Goal: Information Seeking & Learning: Compare options

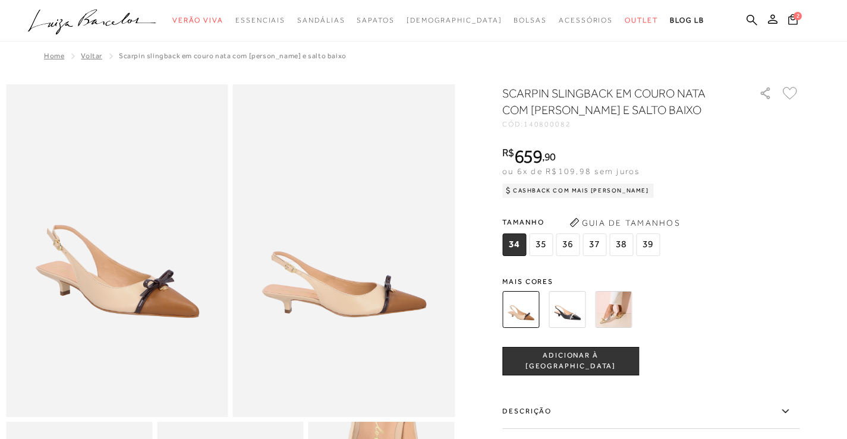
click at [614, 313] on img at bounding box center [613, 309] width 37 height 37
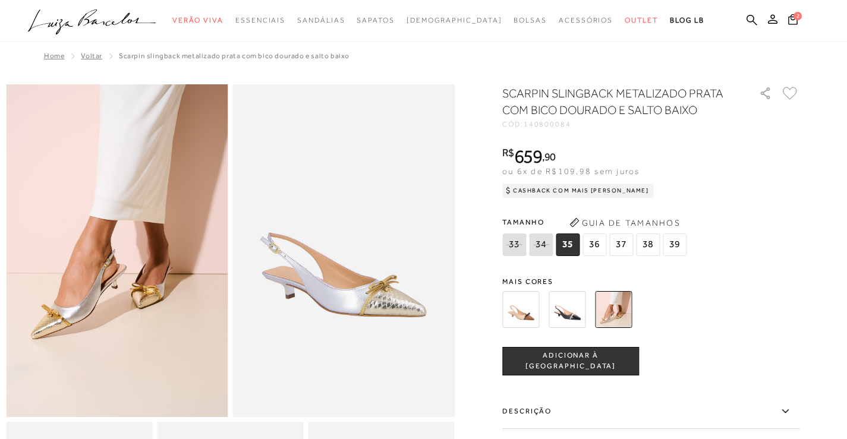
click at [537, 316] on img at bounding box center [520, 309] width 37 height 37
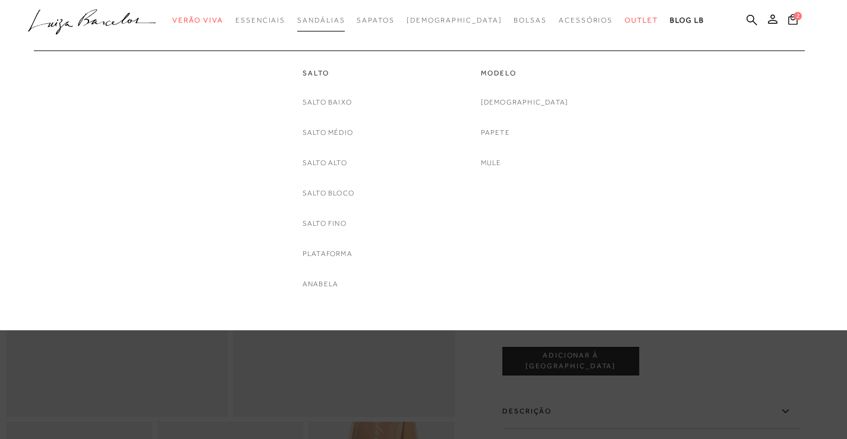
click at [344, 24] on span "Sandálias" at bounding box center [321, 20] width 48 height 8
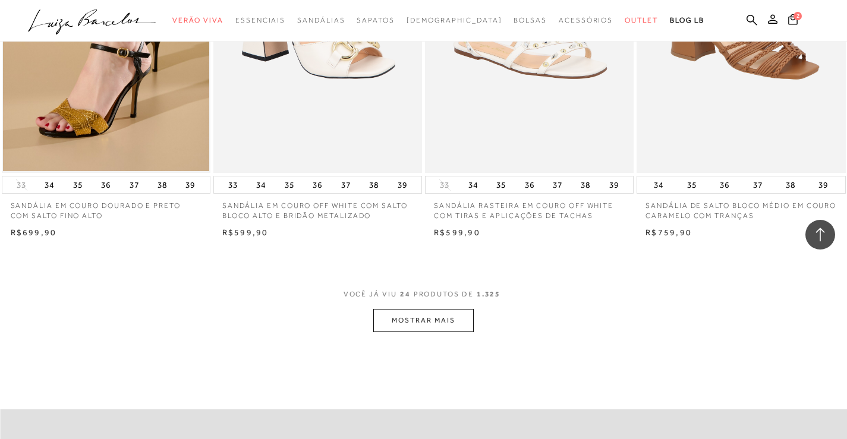
scroll to position [2200, 0]
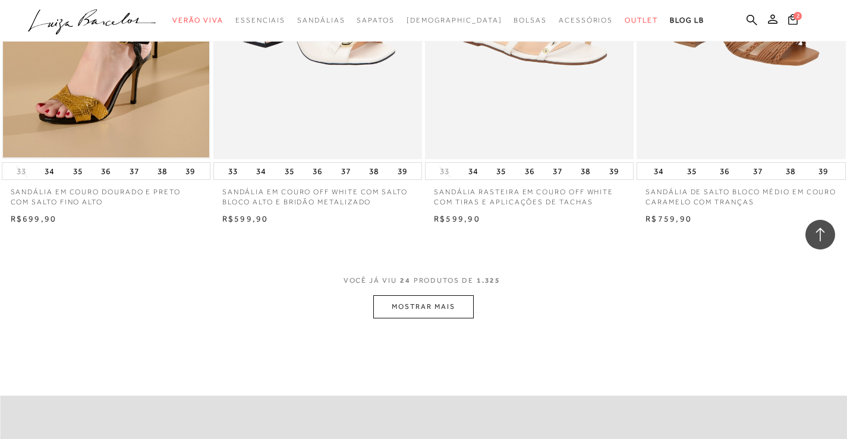
click at [419, 308] on button "MOSTRAR MAIS" at bounding box center [423, 306] width 100 height 23
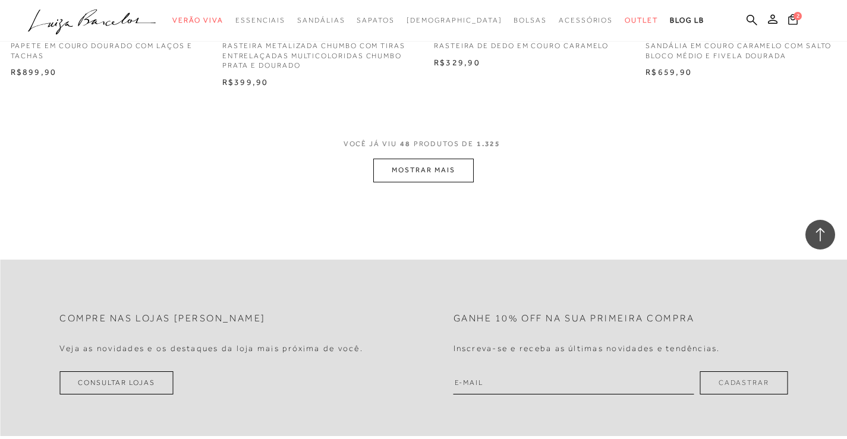
scroll to position [4697, 0]
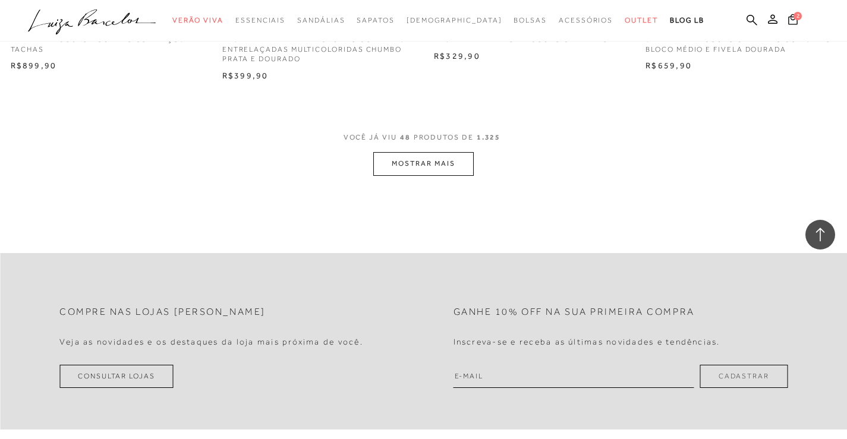
click at [421, 171] on button "MOSTRAR MAIS" at bounding box center [423, 163] width 100 height 23
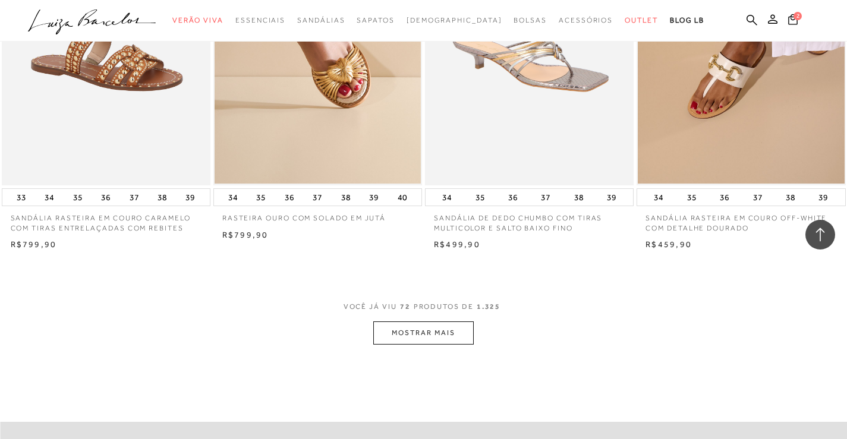
scroll to position [6897, 0]
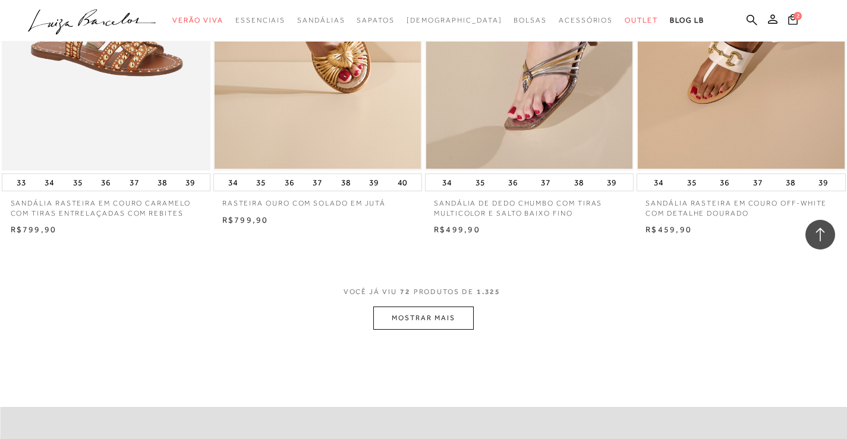
click at [425, 325] on button "MOSTRAR MAIS" at bounding box center [423, 318] width 100 height 23
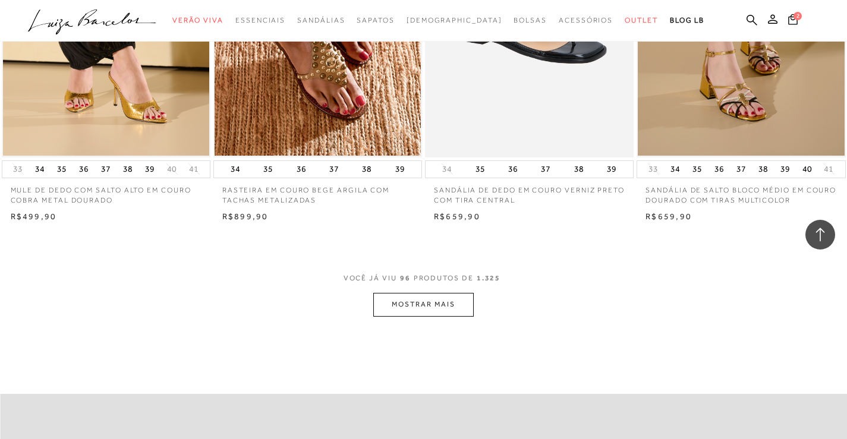
scroll to position [9275, 0]
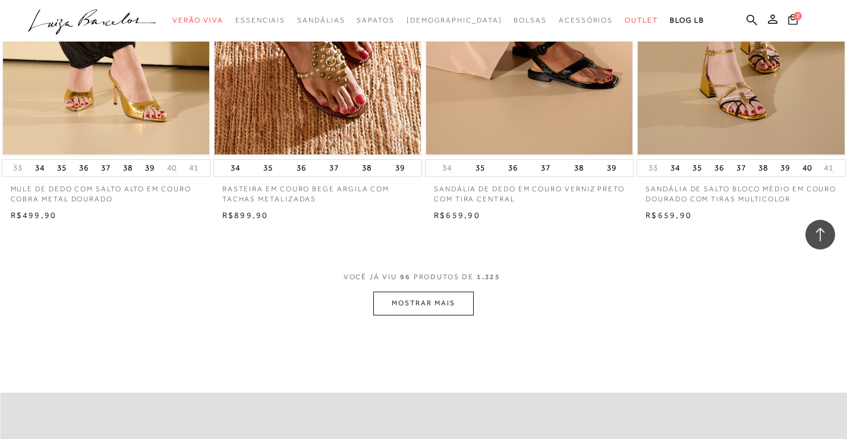
click at [430, 315] on button "MOSTRAR MAIS" at bounding box center [423, 303] width 100 height 23
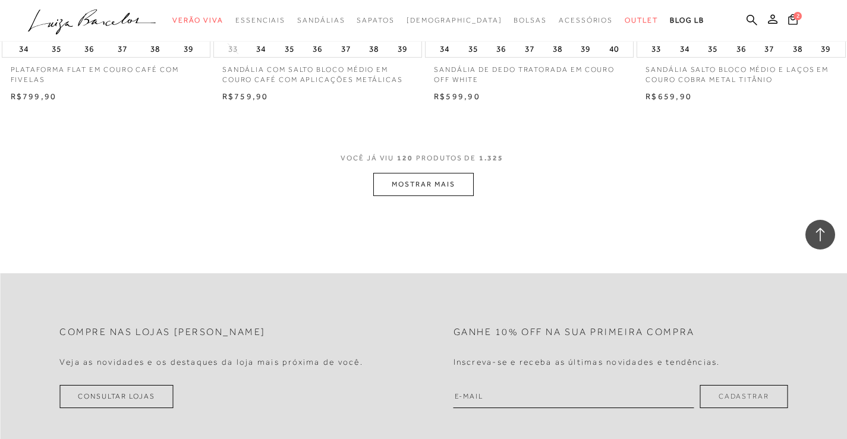
scroll to position [11772, 0]
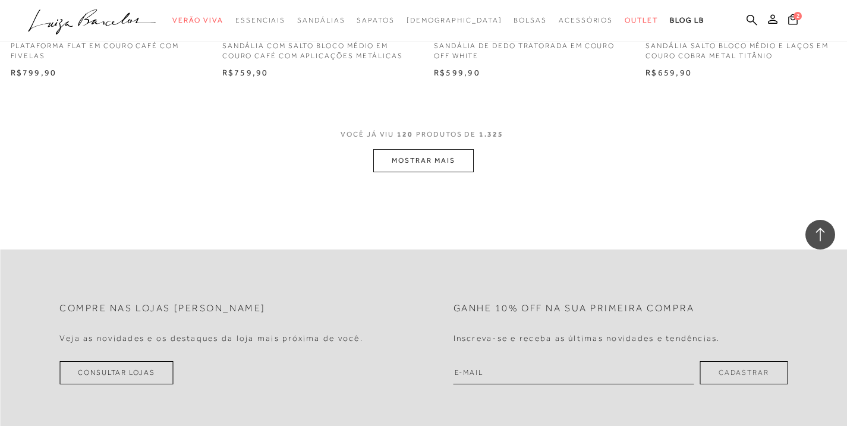
click at [409, 169] on button "MOSTRAR MAIS" at bounding box center [423, 160] width 100 height 23
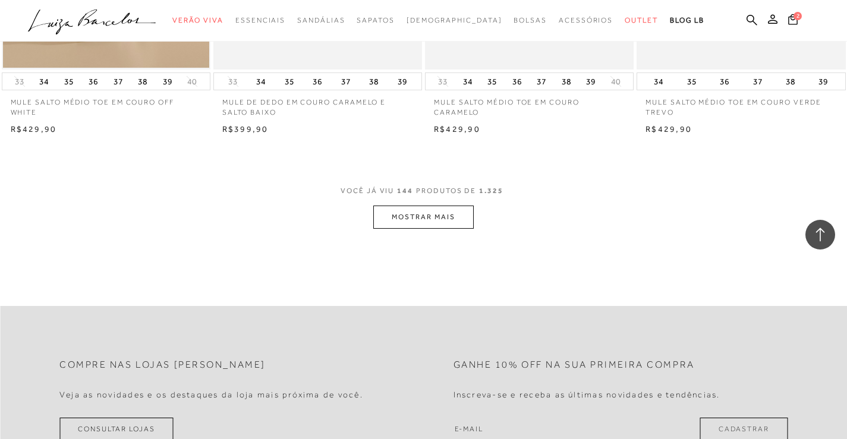
scroll to position [14090, 0]
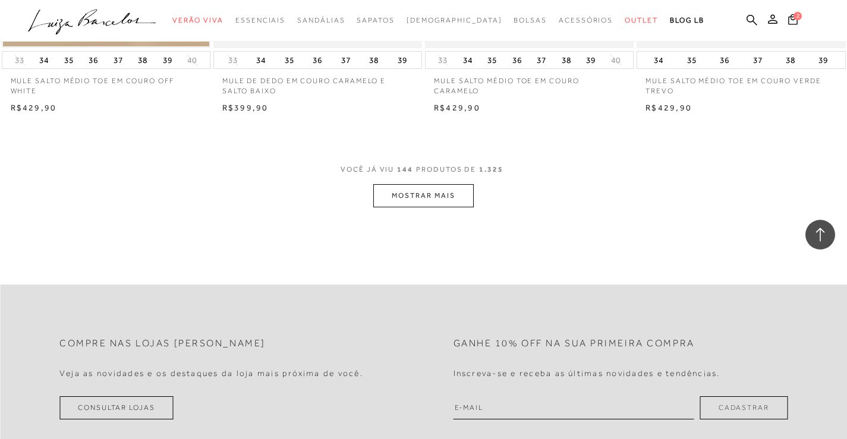
click at [429, 207] on button "MOSTRAR MAIS" at bounding box center [423, 195] width 100 height 23
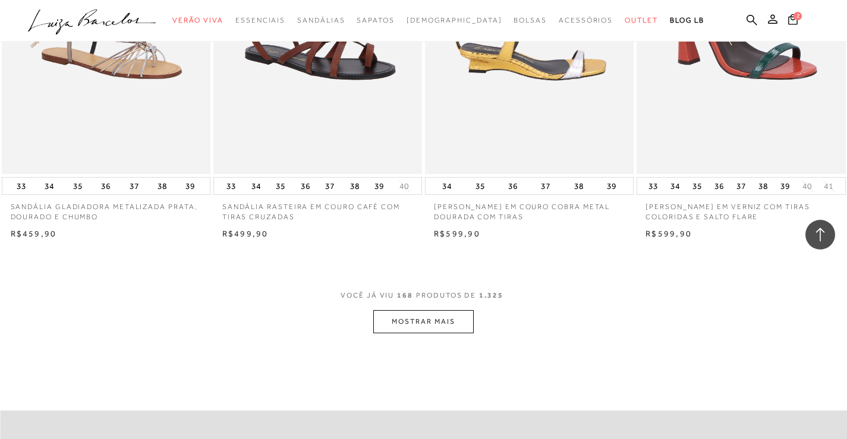
scroll to position [16350, 0]
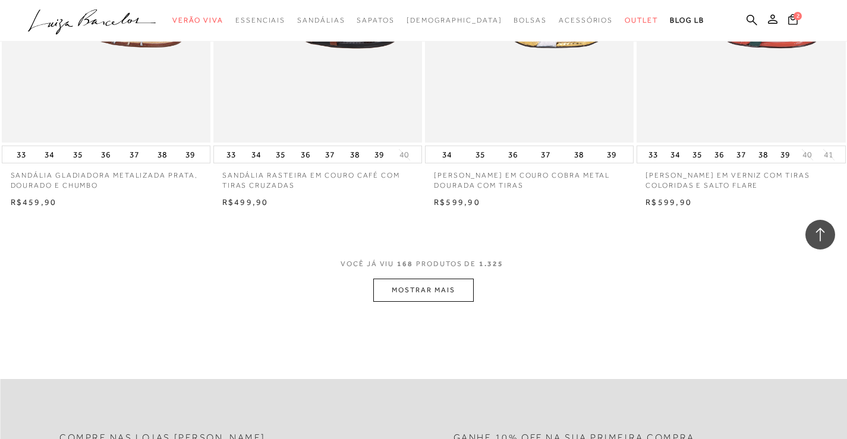
click at [420, 301] on button "MOSTRAR MAIS" at bounding box center [423, 290] width 100 height 23
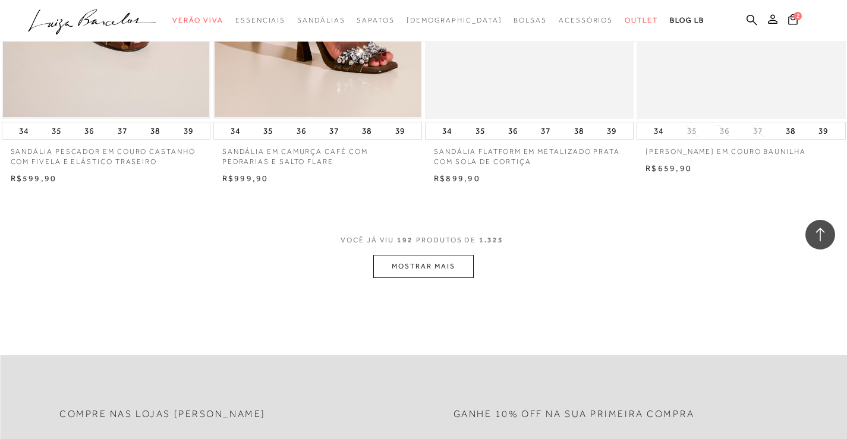
scroll to position [18728, 0]
click at [406, 278] on button "MOSTRAR MAIS" at bounding box center [423, 265] width 100 height 23
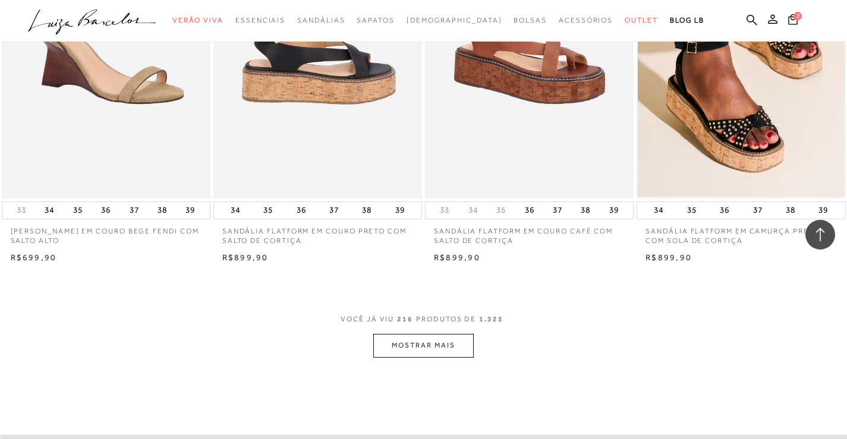
scroll to position [21047, 0]
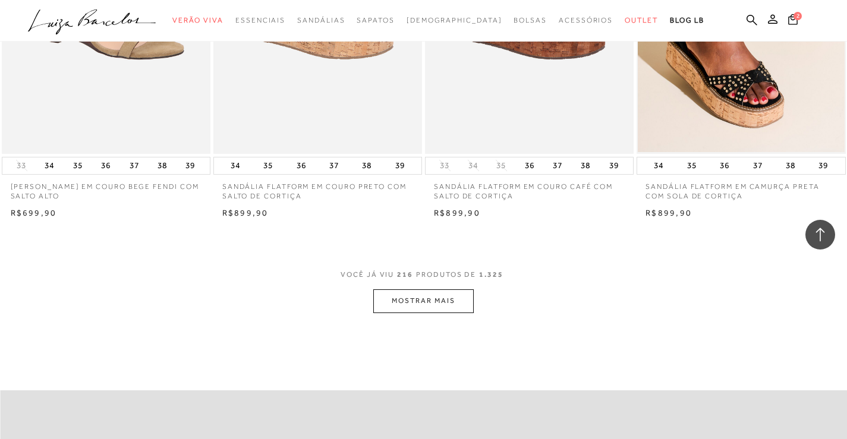
click at [393, 313] on button "MOSTRAR MAIS" at bounding box center [423, 301] width 100 height 23
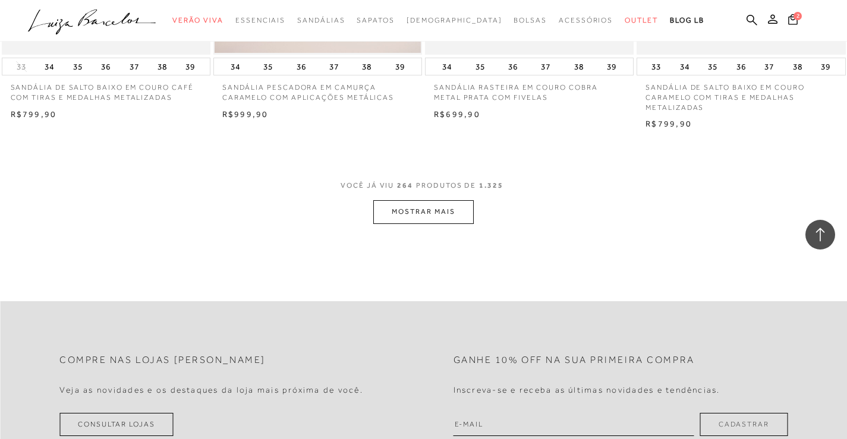
scroll to position [25862, 0]
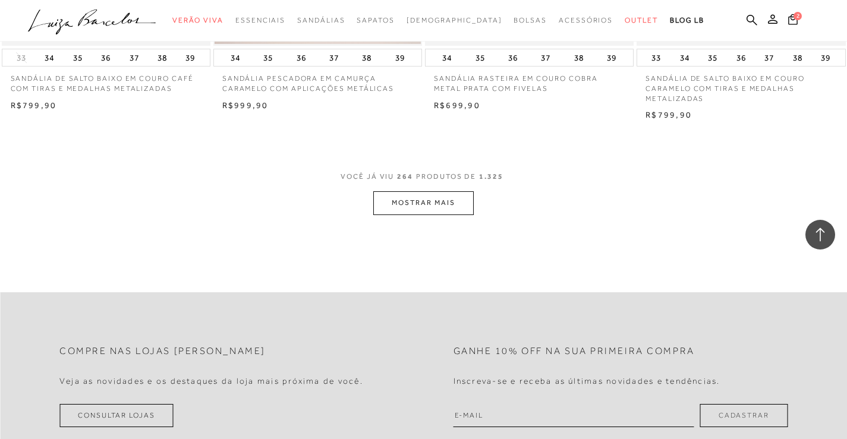
click at [423, 215] on button "MOSTRAR MAIS" at bounding box center [423, 202] width 100 height 23
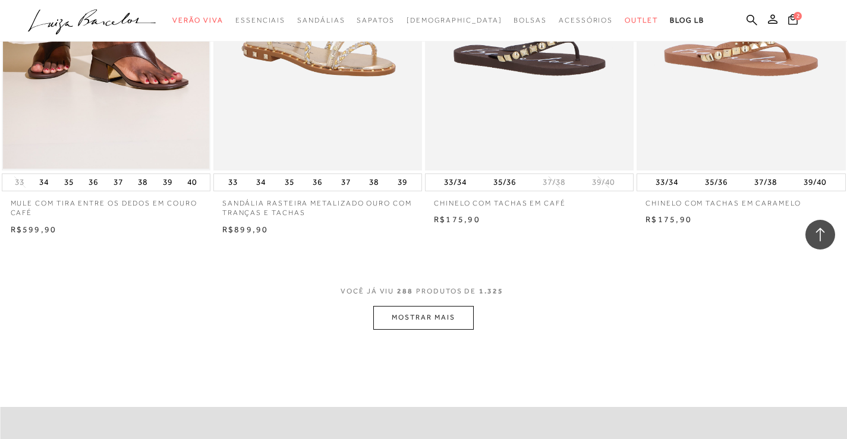
scroll to position [28300, 0]
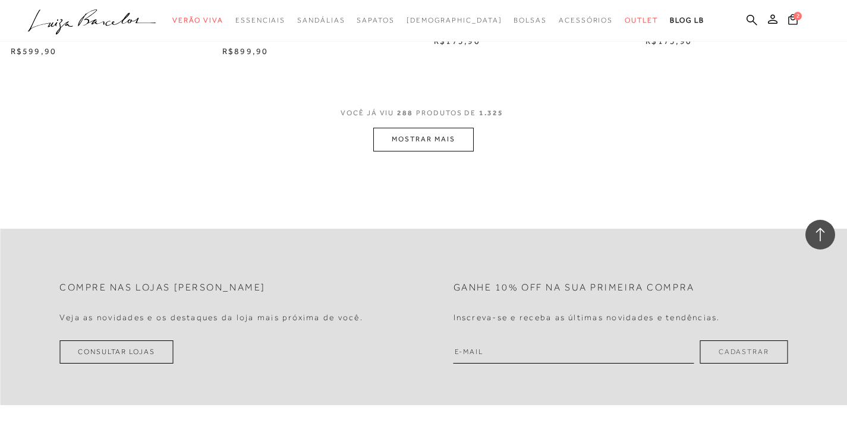
click at [424, 151] on button "MOSTRAR MAIS" at bounding box center [423, 139] width 100 height 23
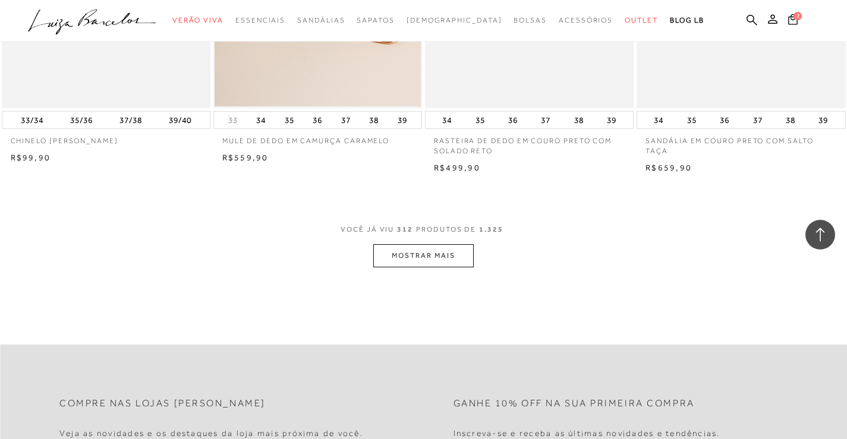
scroll to position [30559, 0]
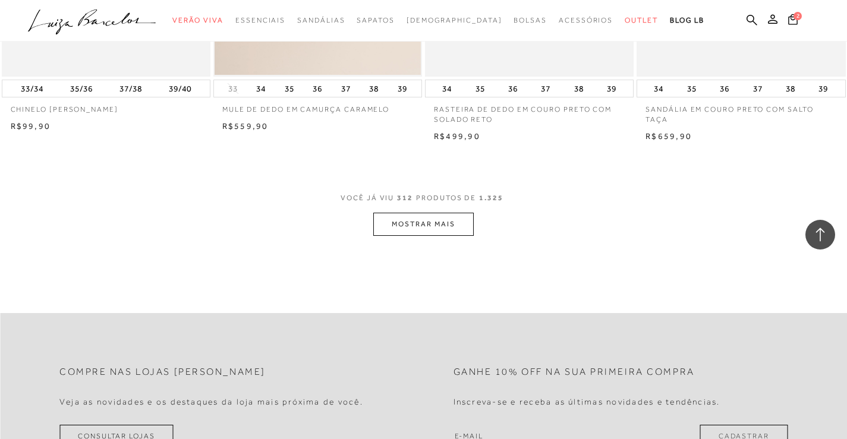
click at [415, 236] on button "MOSTRAR MAIS" at bounding box center [423, 224] width 100 height 23
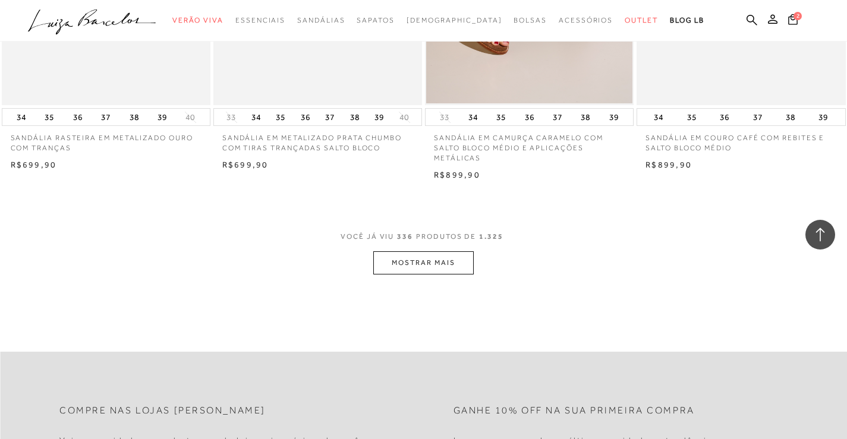
scroll to position [32878, 0]
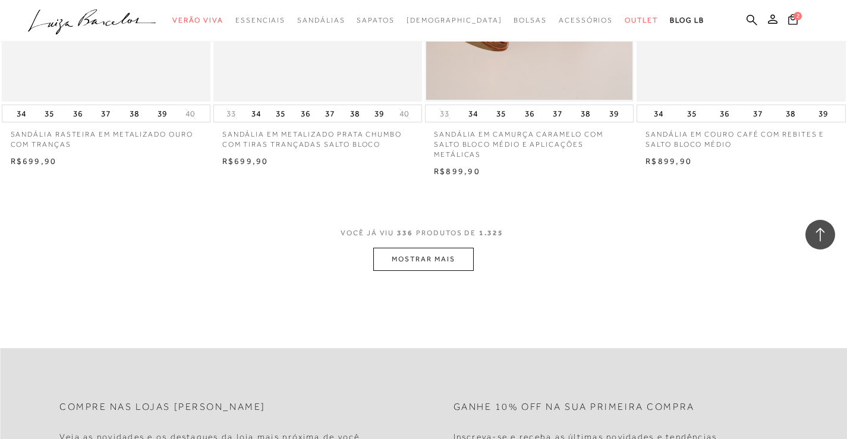
click at [432, 271] on button "MOSTRAR MAIS" at bounding box center [423, 259] width 100 height 23
